Goal: Task Accomplishment & Management: Complete application form

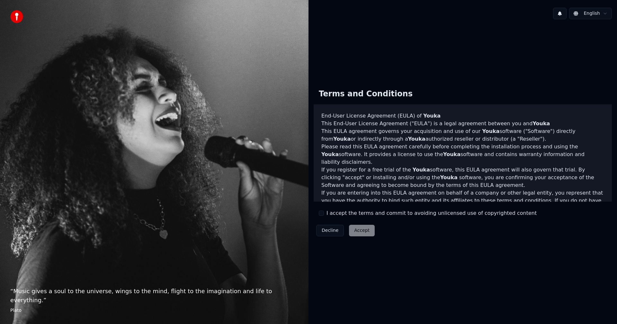
click at [324, 214] on button "I accept the terms and commit to avoiding unlicensed use of copyrighted content" at bounding box center [321, 213] width 5 height 5
click at [361, 232] on button "Accept" at bounding box center [362, 231] width 26 height 12
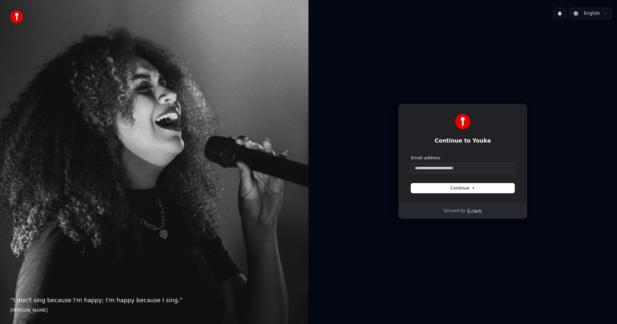
click at [468, 188] on span "Continue" at bounding box center [463, 189] width 24 height 6
click at [467, 286] on div "Continue to Youka Continue with Google or Email address Continue Secured by" at bounding box center [463, 161] width 309 height 274
